Goal: Transaction & Acquisition: Purchase product/service

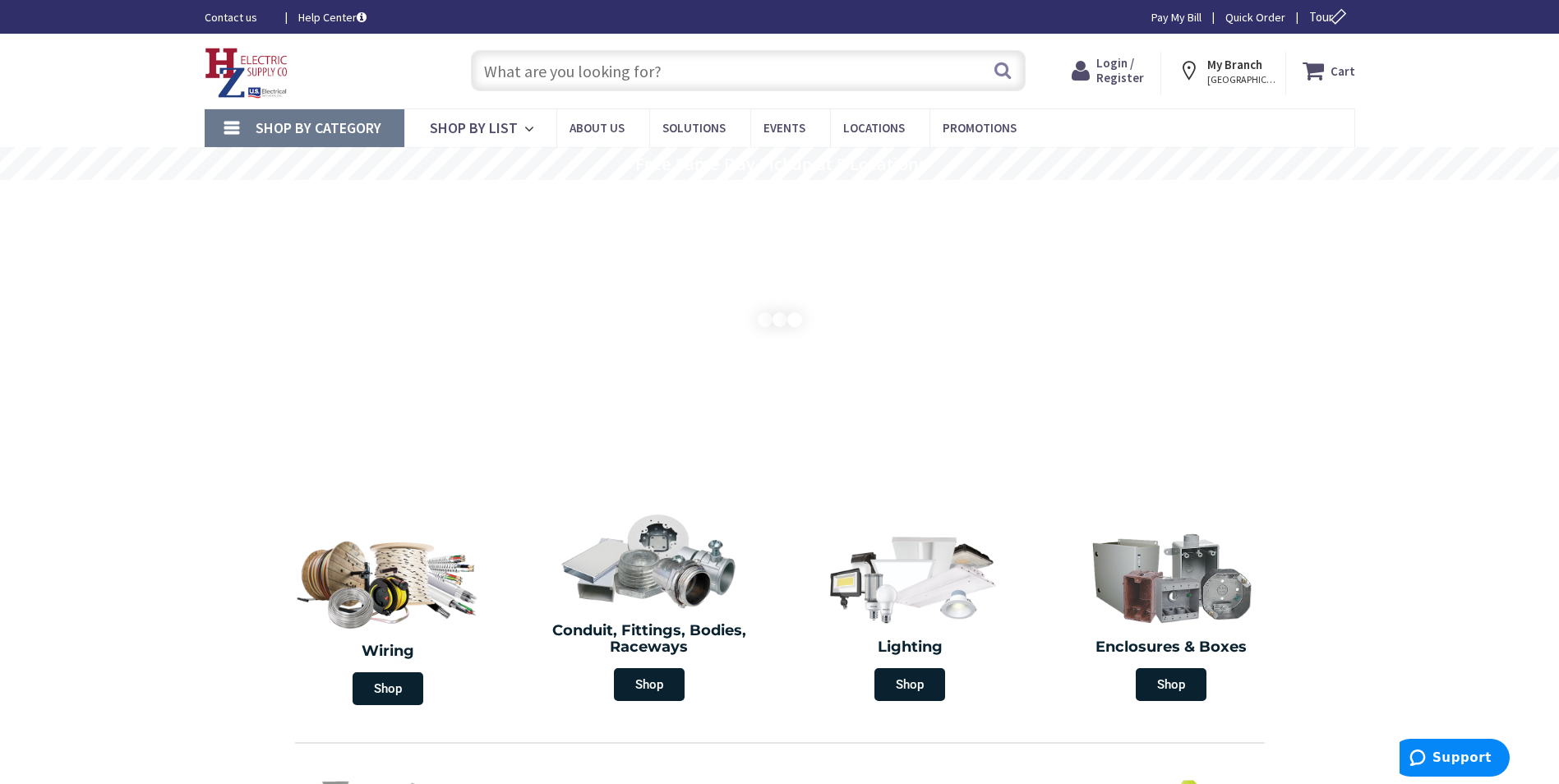
paste input "C25DND215T"
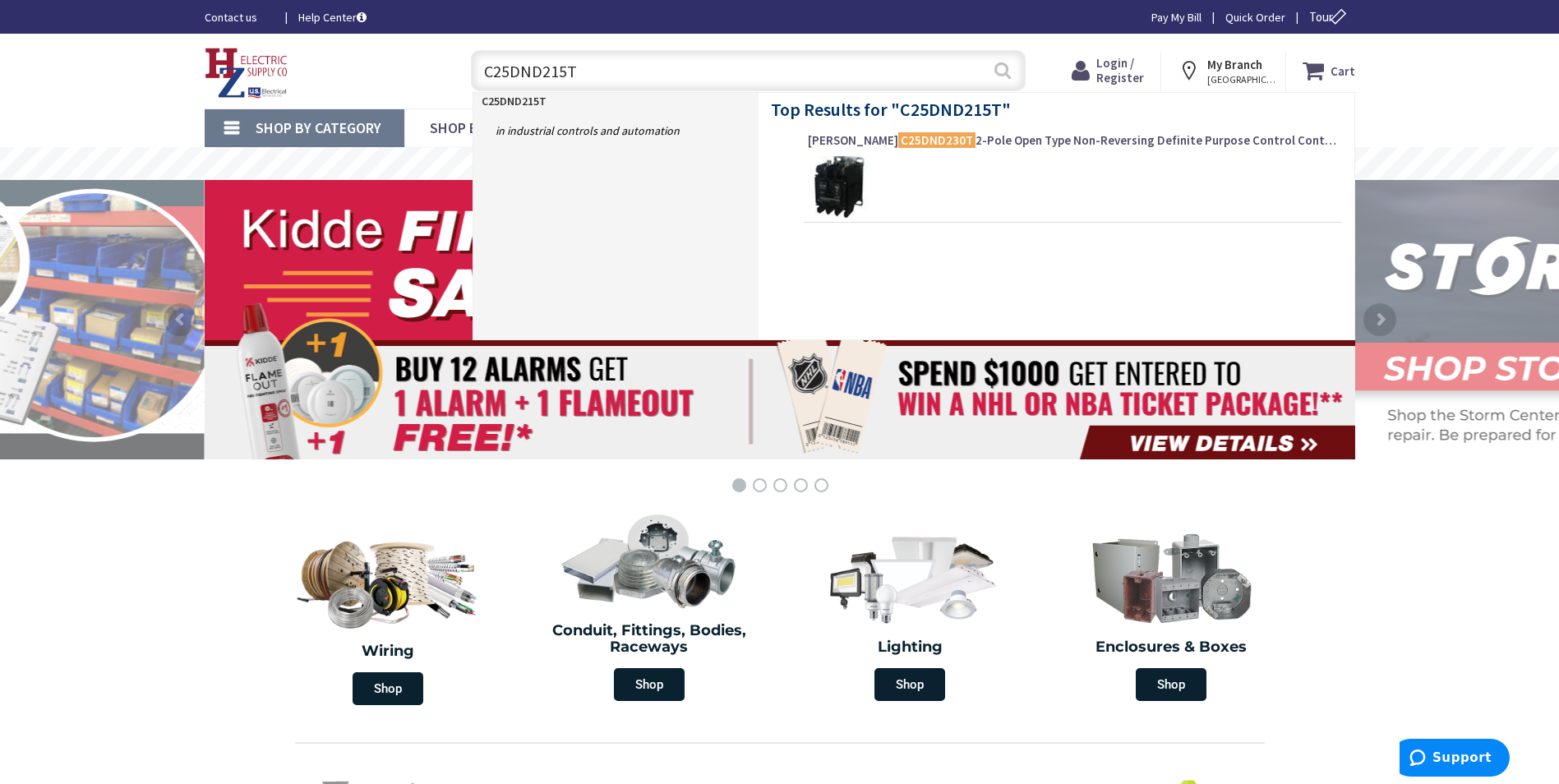
type input "C25DND215T"
click at [1007, 71] on button "Search" at bounding box center [1002, 70] width 21 height 37
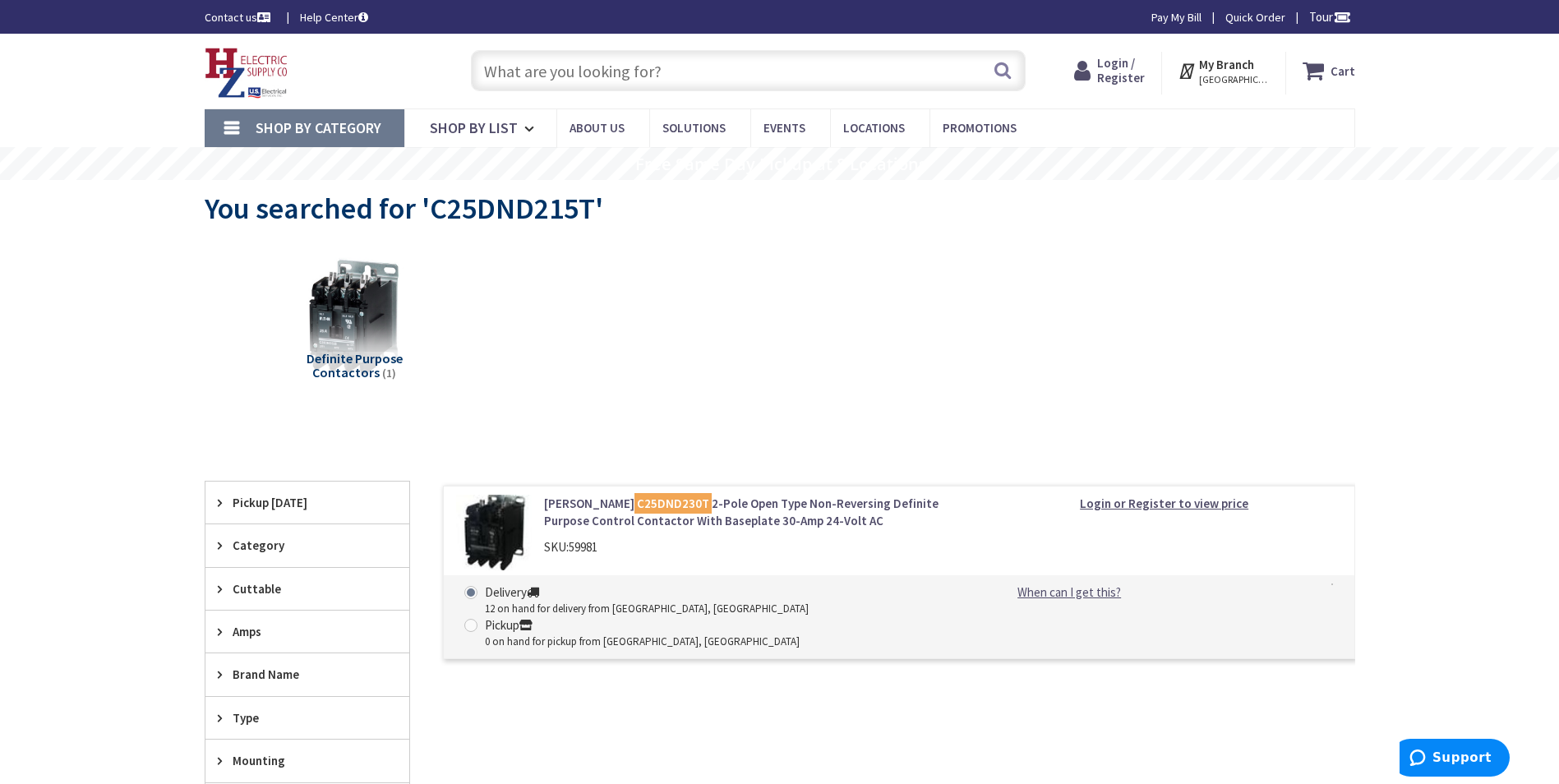
click at [499, 531] on img at bounding box center [494, 533] width 77 height 77
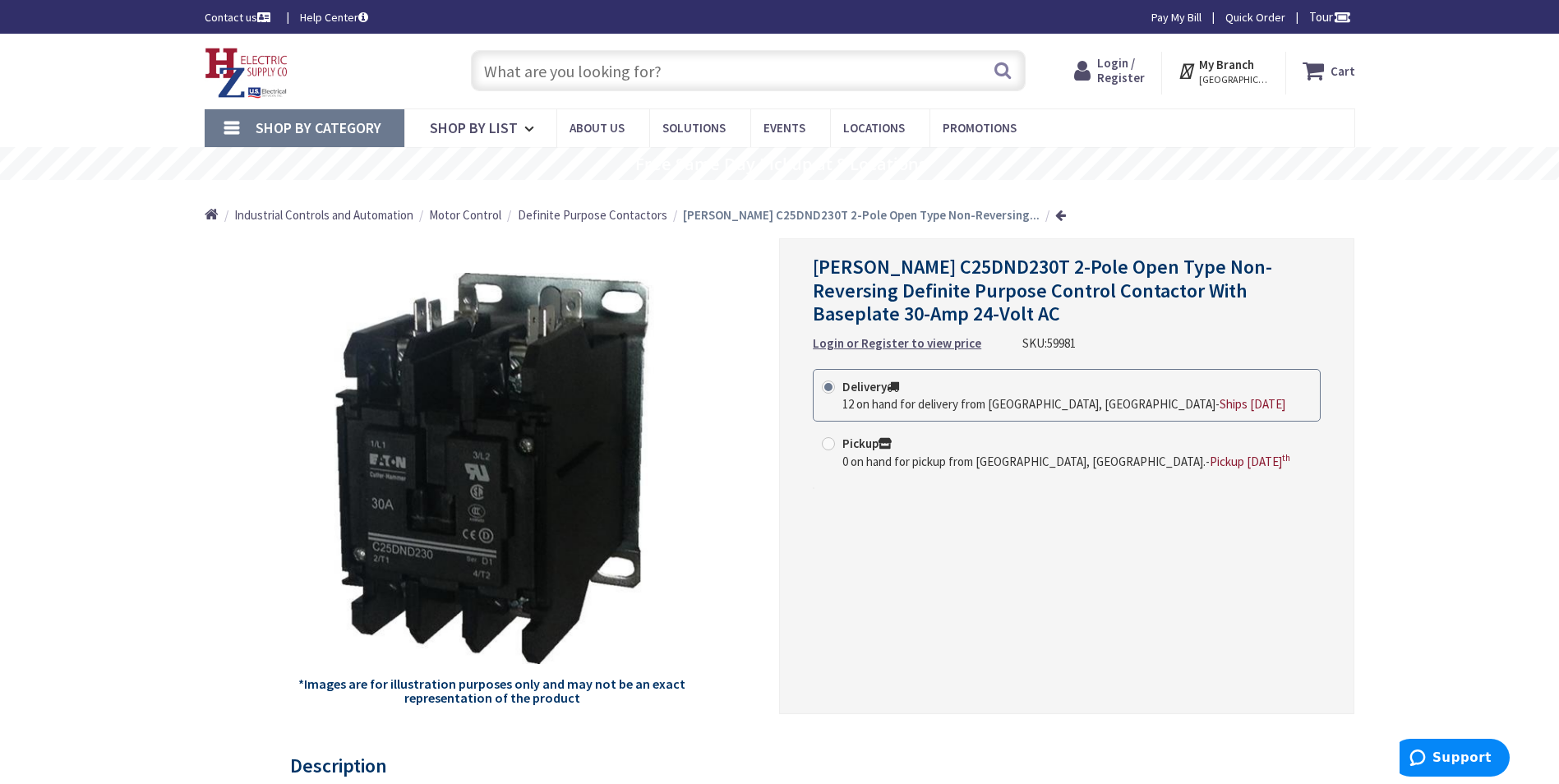
click at [945, 399] on span "12 on hand for delivery from [GEOGRAPHIC_DATA], [GEOGRAPHIC_DATA]" at bounding box center [1028, 403] width 373 height 15
click at [836, 392] on input "Delivery 12 on hand for delivery from Middletown, CT - Ships Tomorrow" at bounding box center [831, 387] width 11 height 11
click at [945, 399] on span "12 on hand for delivery from [GEOGRAPHIC_DATA], [GEOGRAPHIC_DATA]" at bounding box center [1028, 403] width 373 height 15
click at [836, 392] on input "Delivery 12 on hand for delivery from Middletown, CT - Ships Tomorrow" at bounding box center [831, 387] width 11 height 11
drag, startPoint x: 945, startPoint y: 399, endPoint x: 868, endPoint y: 389, distance: 77.6
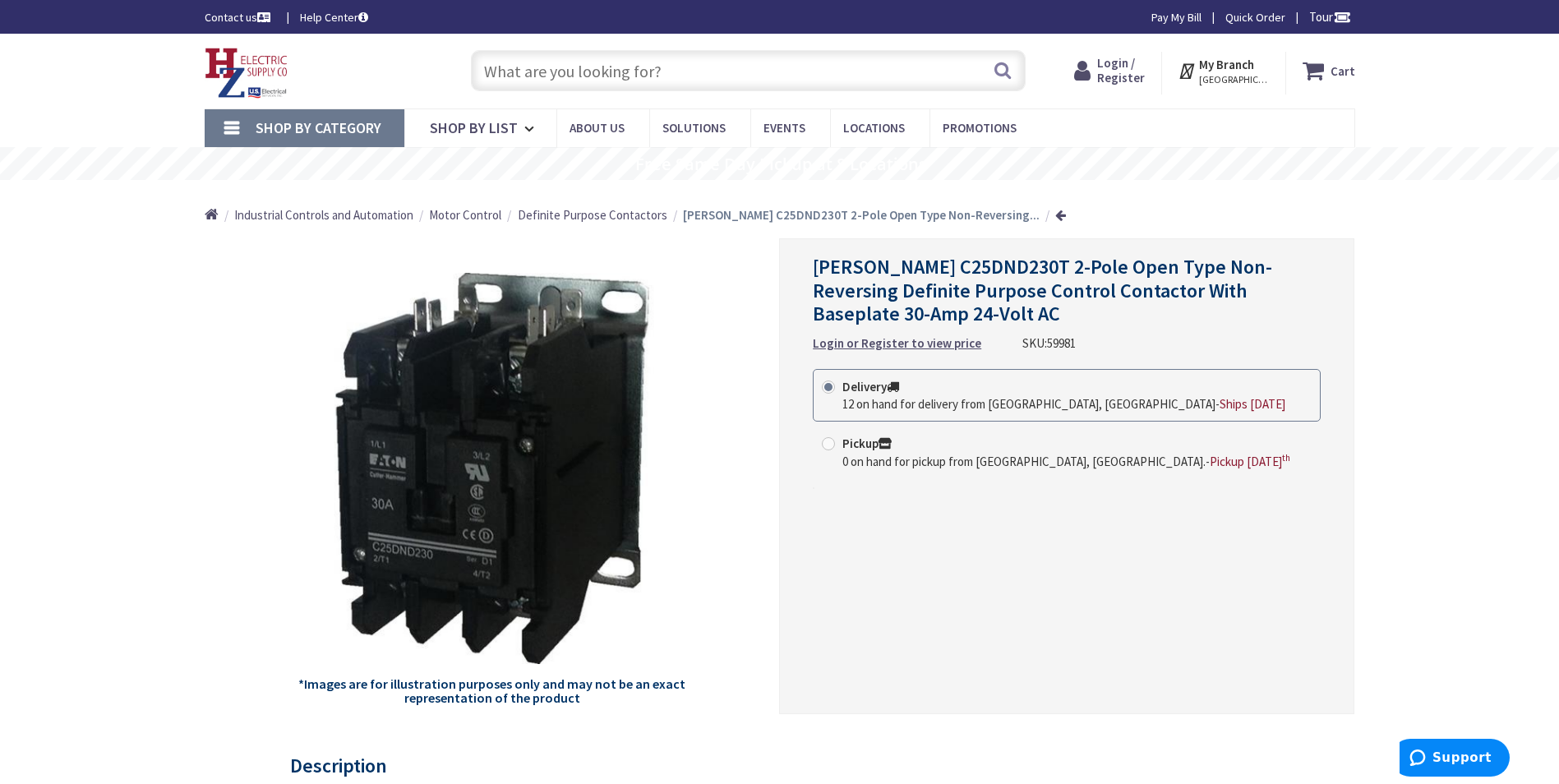
click at [868, 389] on strong "Delivery" at bounding box center [871, 386] width 57 height 15
click at [836, 389] on input "Delivery 12 on hand for delivery from Middletown, CT - Ships Tomorrow" at bounding box center [831, 387] width 11 height 11
